Goal: Information Seeking & Learning: Learn about a topic

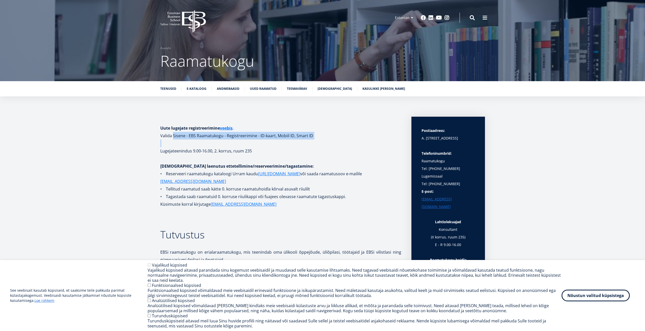
drag, startPoint x: 183, startPoint y: 136, endPoint x: 316, endPoint y: 142, distance: 132.9
click at [316, 142] on p at bounding box center [280, 143] width 241 height 8
drag, startPoint x: 191, startPoint y: 166, endPoint x: 279, endPoint y: 165, distance: 88.0
click at [279, 165] on strong "[DEMOGRAPHIC_DATA] laenutus ettetellimine/reserveerimine/tagastamine:" at bounding box center [236, 166] width 153 height 6
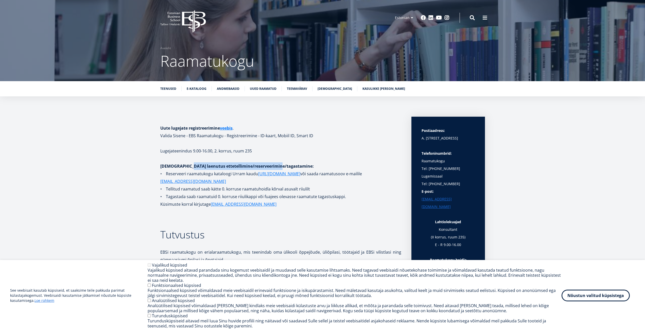
click at [279, 165] on strong "[DEMOGRAPHIC_DATA] laenutus ettetellimine/reserveerimine/tagastamine:" at bounding box center [236, 166] width 153 height 6
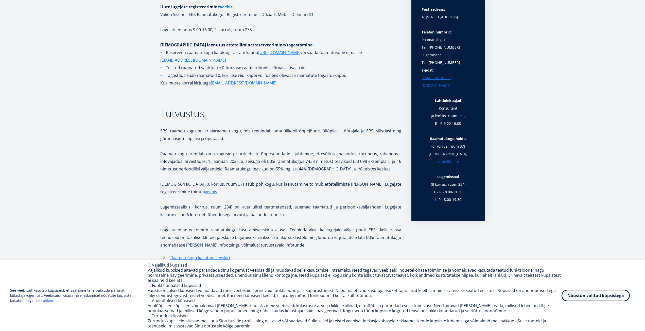
scroll to position [152, 0]
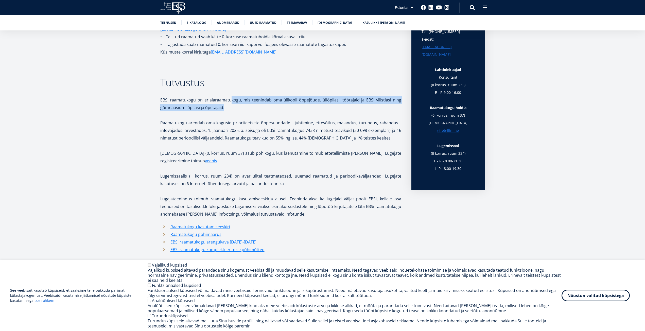
drag, startPoint x: 230, startPoint y: 99, endPoint x: 229, endPoint y: 105, distance: 6.5
click at [229, 105] on p "EBSi raamatukogu on erialaraamatukogu, mis teenindab oma ülikooli õppejõude, ül…" at bounding box center [280, 103] width 241 height 15
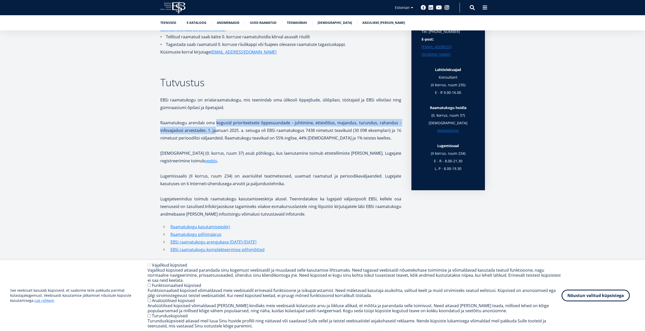
drag, startPoint x: 217, startPoint y: 123, endPoint x: 214, endPoint y: 130, distance: 6.8
click at [214, 130] on p "Raamatukogu arendab oma kogusid prioriteetsete õppesuundade - juhtimine, ettevõ…" at bounding box center [280, 130] width 241 height 23
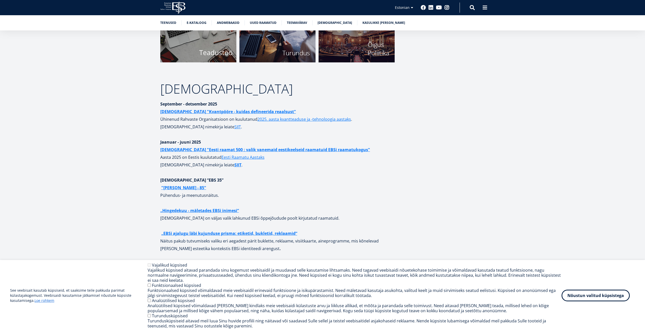
scroll to position [1977, 0]
